Goal: Task Accomplishment & Management: Manage account settings

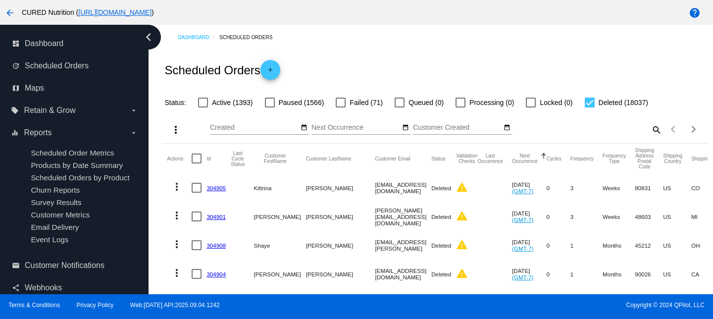
click at [654, 132] on mat-icon "search" at bounding box center [656, 129] width 12 height 15
click at [606, 126] on input "Search" at bounding box center [594, 128] width 136 height 8
paste input "[EMAIL_ADDRESS][DOMAIN_NAME]"
type input "[EMAIL_ADDRESS][DOMAIN_NAME]"
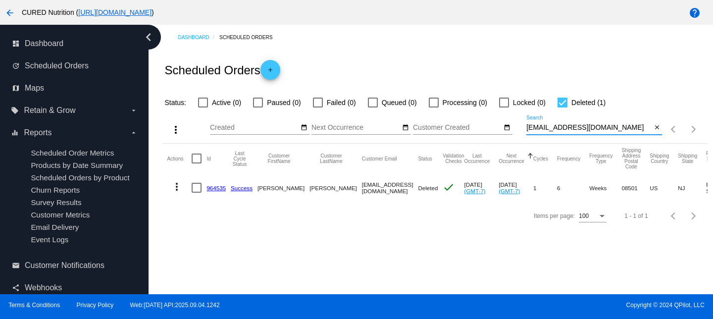
click at [214, 188] on link "964535" at bounding box center [215, 188] width 19 height 6
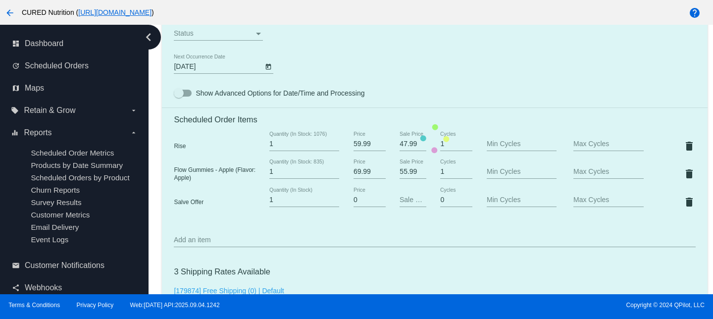
scroll to position [634, 0]
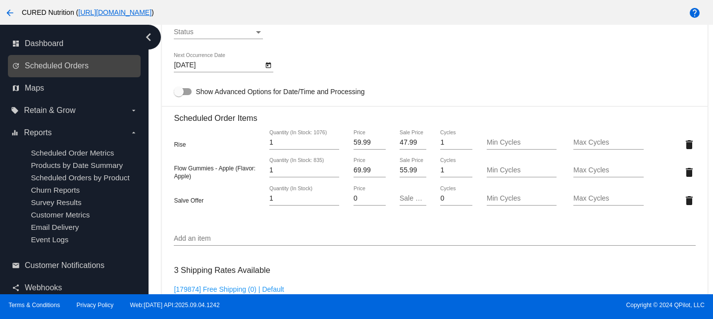
click at [89, 64] on link "update Scheduled Orders" at bounding box center [75, 66] width 126 height 16
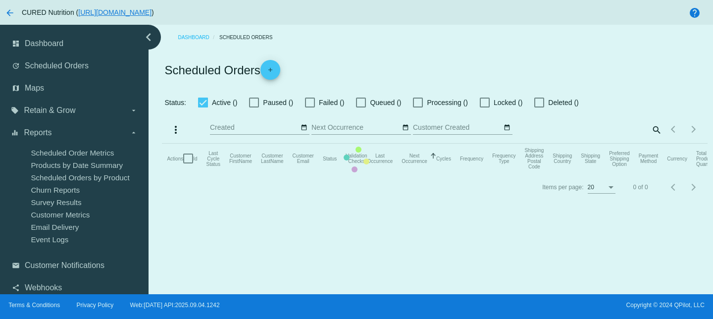
checkbox input "false"
checkbox input "true"
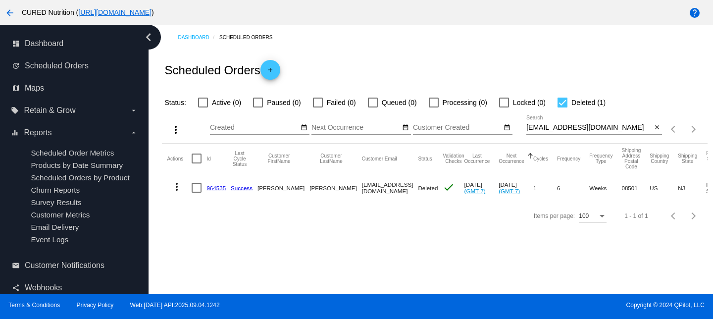
click at [555, 127] on input "[EMAIL_ADDRESS][DOMAIN_NAME]" at bounding box center [588, 128] width 125 height 8
paste input "amyglisczinski"
type input "[EMAIL_ADDRESS][DOMAIN_NAME]"
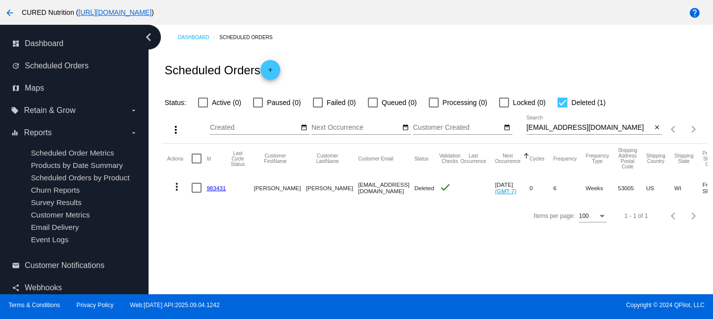
click at [218, 190] on link "983431" at bounding box center [215, 188] width 19 height 6
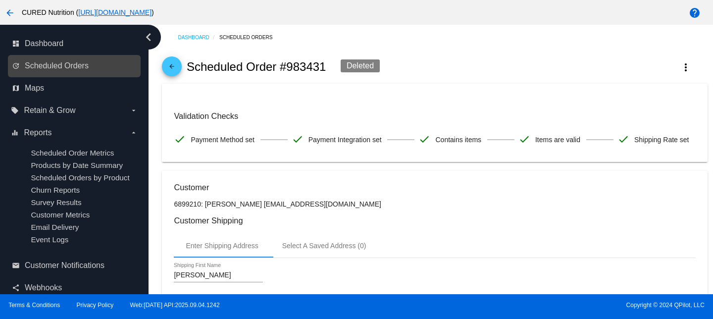
click at [103, 65] on link "update Scheduled Orders" at bounding box center [75, 66] width 126 height 16
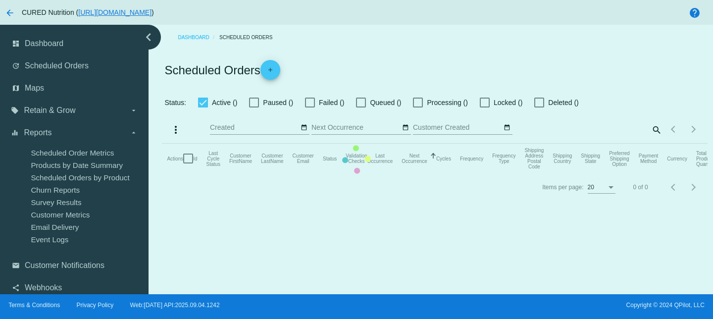
checkbox input "false"
checkbox input "true"
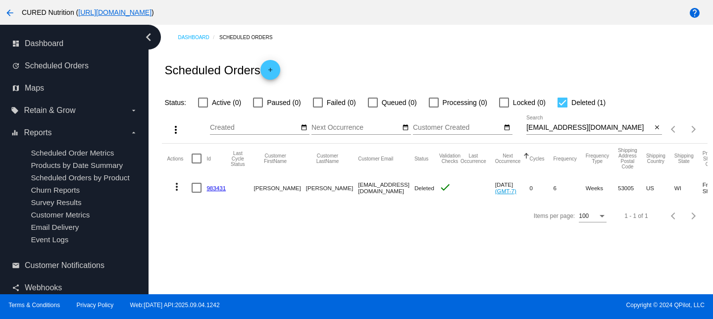
click at [582, 125] on input "[EMAIL_ADDRESS][DOMAIN_NAME]" at bounding box center [588, 128] width 125 height 8
paste input "[EMAIL_ADDRESS][PERSON_NAME]"
type input "[EMAIL_ADDRESS][PERSON_NAME][DOMAIN_NAME]"
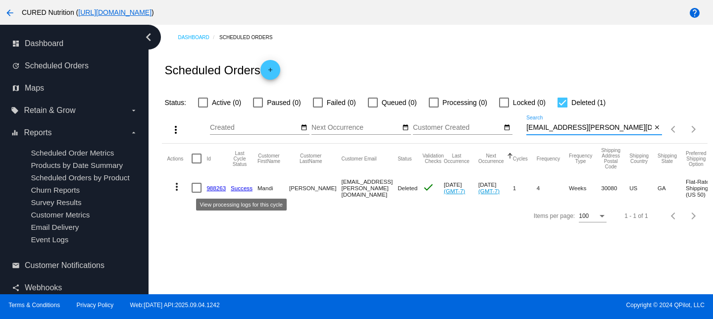
click at [227, 187] on mat-cell "988263" at bounding box center [218, 187] width 24 height 29
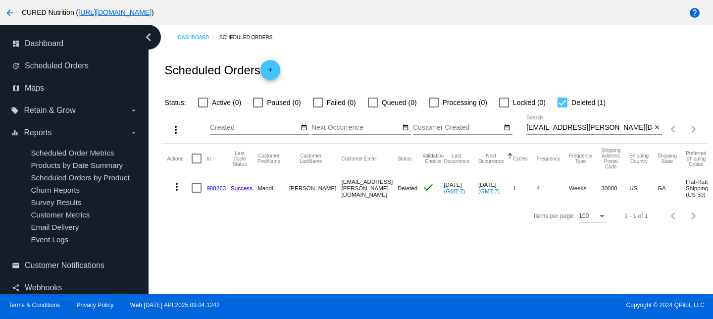
click at [223, 187] on link "988263" at bounding box center [215, 188] width 19 height 6
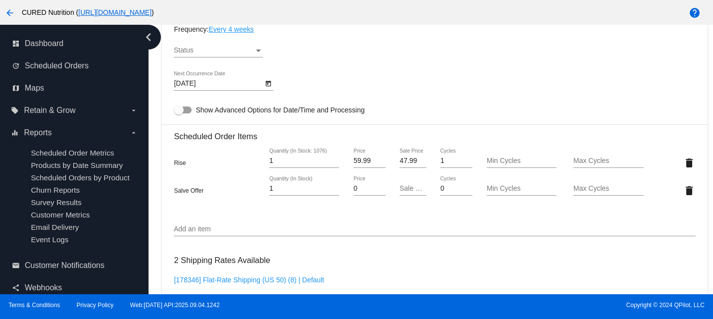
scroll to position [615, 0]
